Goal: Information Seeking & Learning: Understand process/instructions

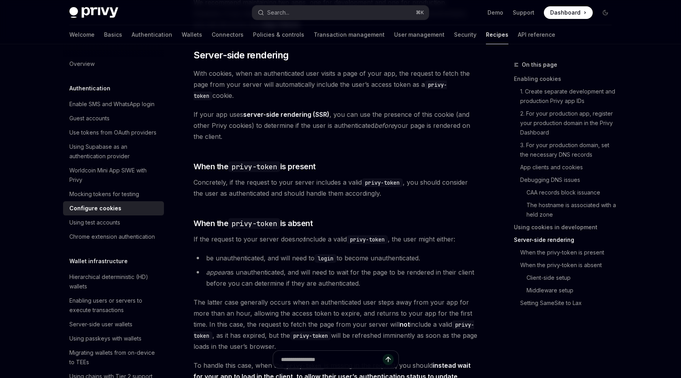
click at [193, 127] on div "Authentication Configure cookies OpenAI Open in ChatGPT OpenAI Open in ChatGPT …" at bounding box center [261, 33] width 435 height 3042
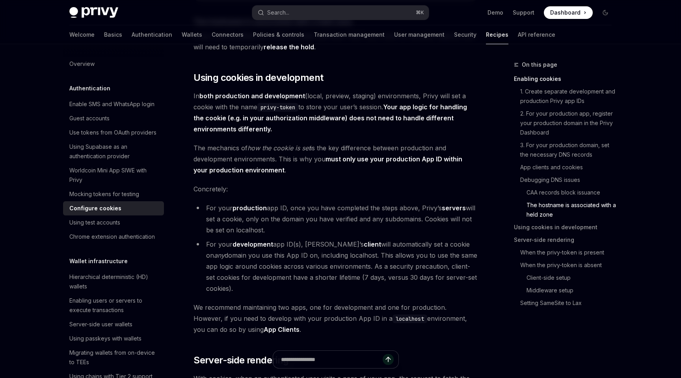
scroll to position [1244, 0]
